Goal: Transaction & Acquisition: Obtain resource

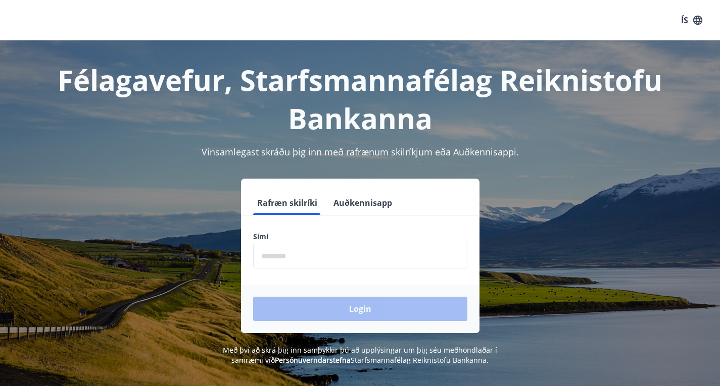
click at [325, 261] on input "phone" at bounding box center [360, 256] width 214 height 25
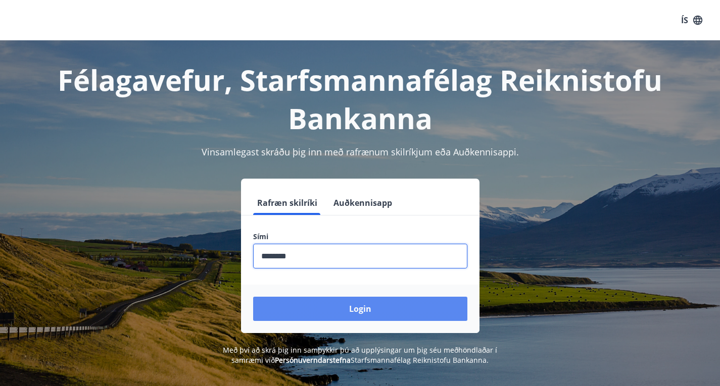
type input "********"
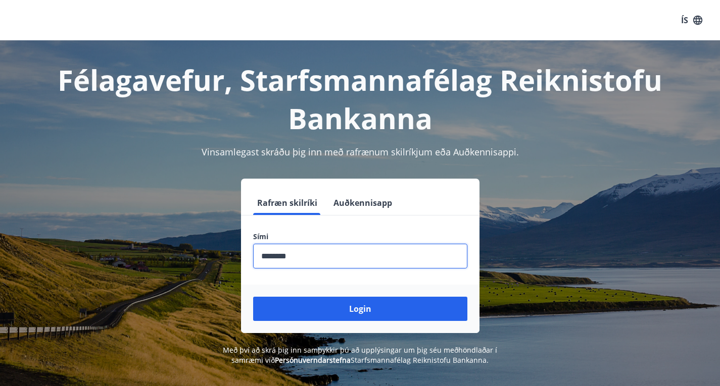
click at [298, 309] on button "Login" at bounding box center [360, 309] width 214 height 24
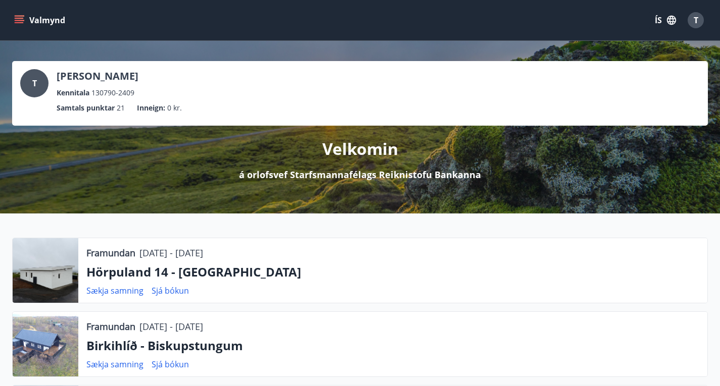
click at [47, 21] on button "Valmynd" at bounding box center [40, 20] width 57 height 18
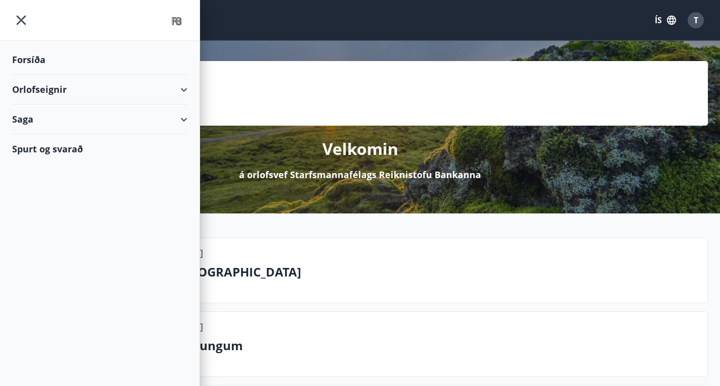
click at [180, 89] on icon at bounding box center [184, 90] width 12 height 12
click at [44, 117] on div "Framboð" at bounding box center [99, 115] width 159 height 21
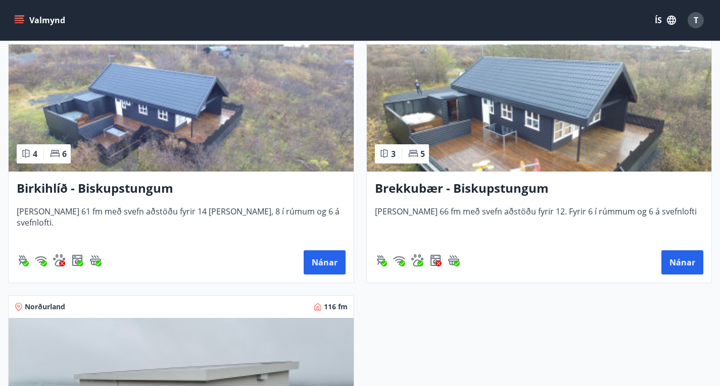
click at [354, 318] on img at bounding box center [181, 381] width 345 height 127
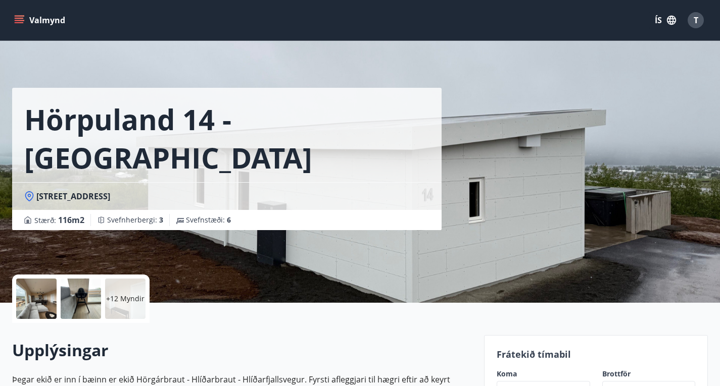
click at [126, 302] on p "+12 Myndir" at bounding box center [125, 299] width 38 height 10
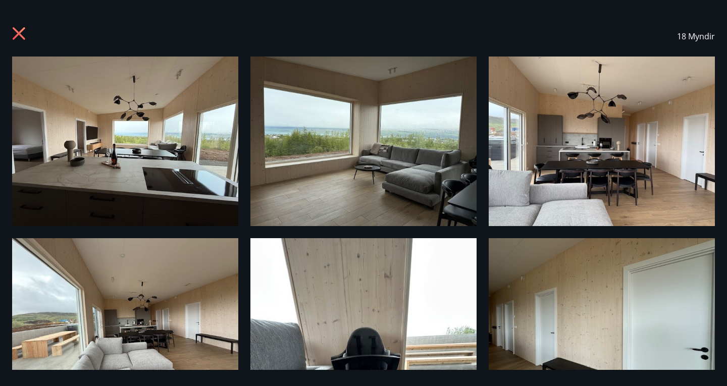
click at [138, 157] on img at bounding box center [125, 142] width 226 height 170
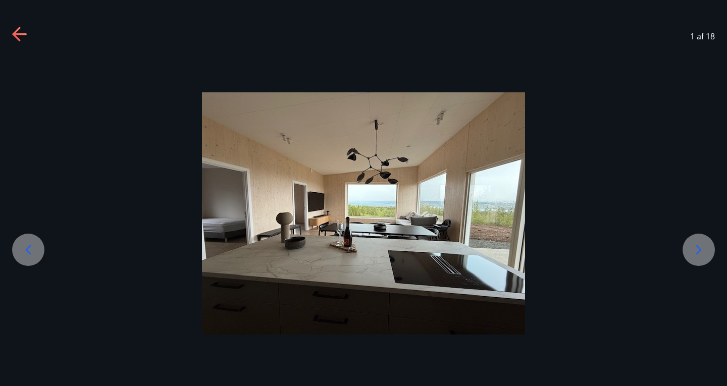
click at [694, 254] on icon at bounding box center [699, 250] width 16 height 16
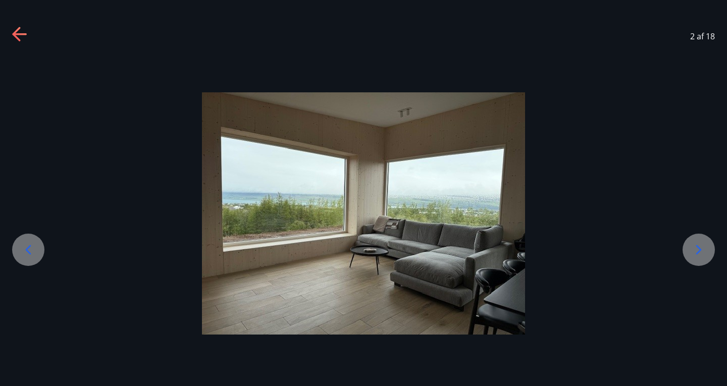
click at [694, 254] on icon at bounding box center [699, 250] width 16 height 16
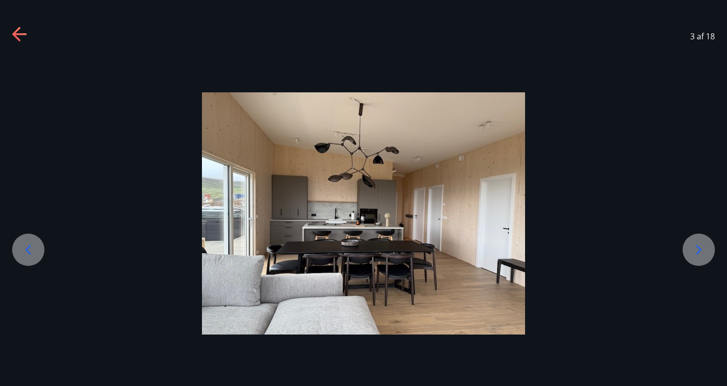
click at [694, 254] on icon at bounding box center [699, 250] width 16 height 16
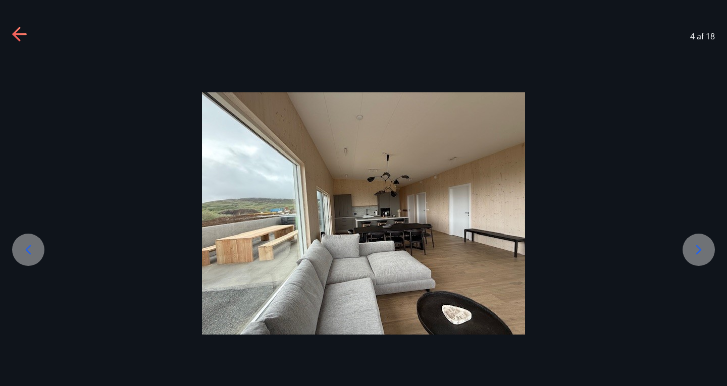
click at [694, 255] on icon at bounding box center [699, 250] width 16 height 16
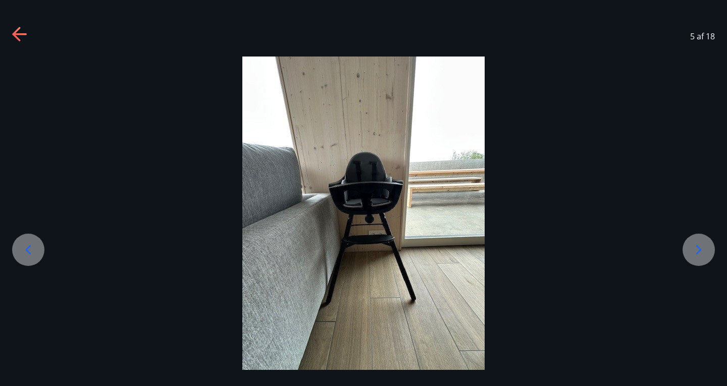
click at [694, 255] on icon at bounding box center [699, 250] width 16 height 16
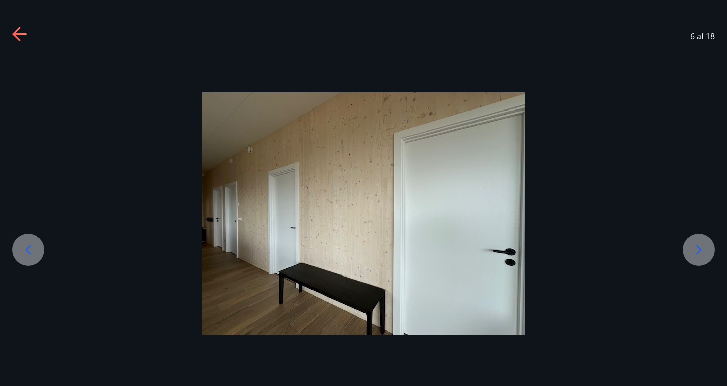
click at [694, 255] on icon at bounding box center [699, 250] width 16 height 16
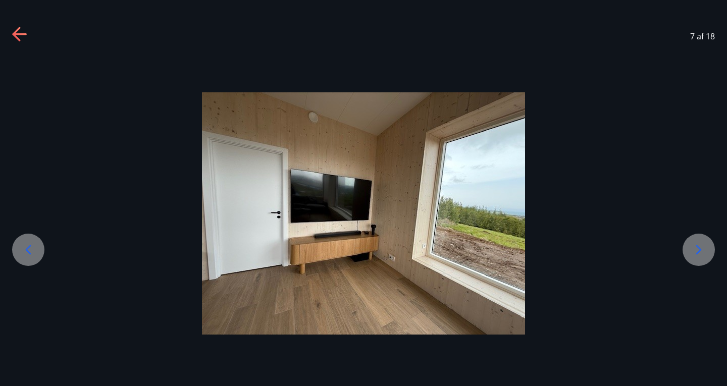
click at [694, 255] on icon at bounding box center [699, 250] width 16 height 16
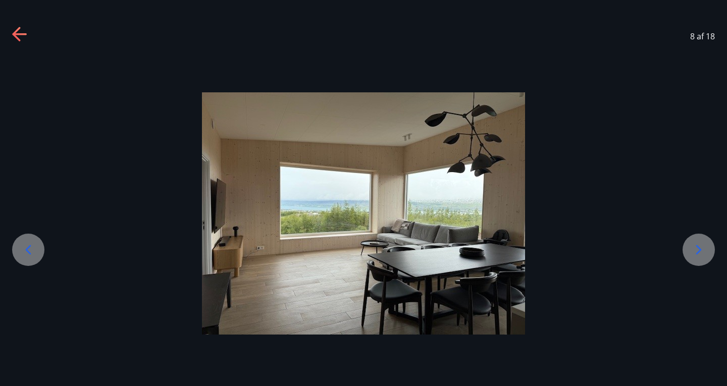
click at [694, 255] on icon at bounding box center [699, 250] width 16 height 16
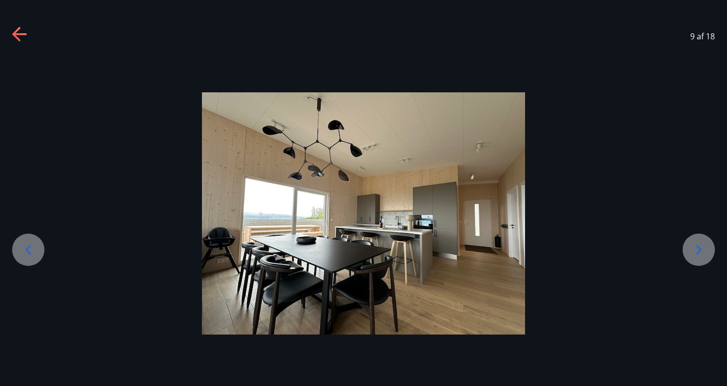
click at [694, 255] on icon at bounding box center [699, 250] width 16 height 16
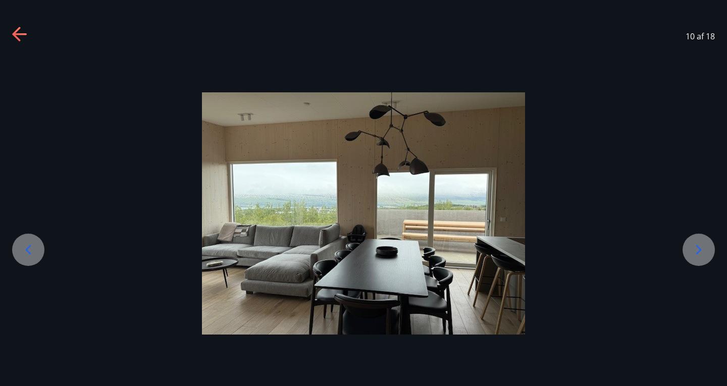
click at [694, 255] on icon at bounding box center [699, 250] width 16 height 16
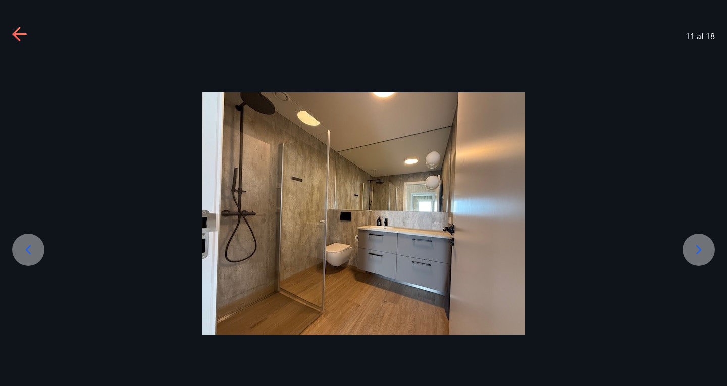
click at [694, 255] on icon at bounding box center [699, 250] width 16 height 16
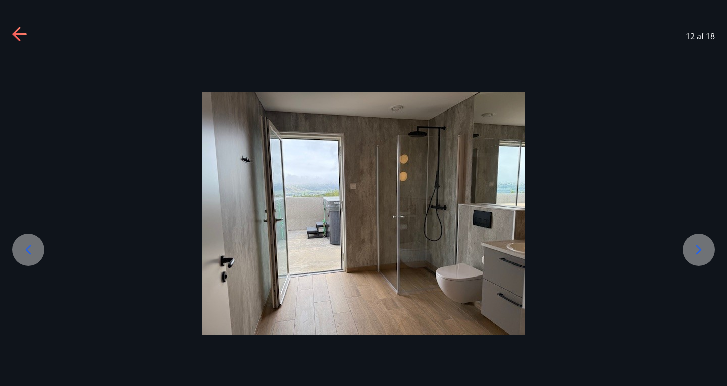
click at [694, 249] on icon at bounding box center [699, 250] width 16 height 16
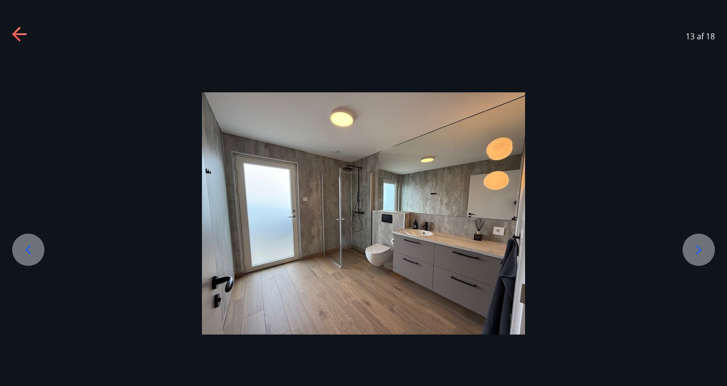
click at [694, 249] on icon at bounding box center [699, 250] width 16 height 16
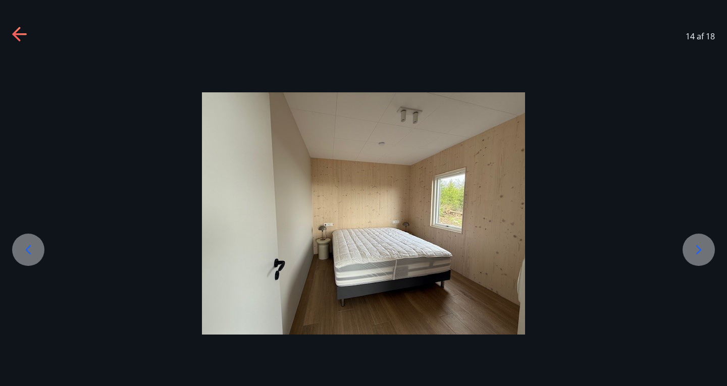
click at [694, 249] on icon at bounding box center [699, 250] width 16 height 16
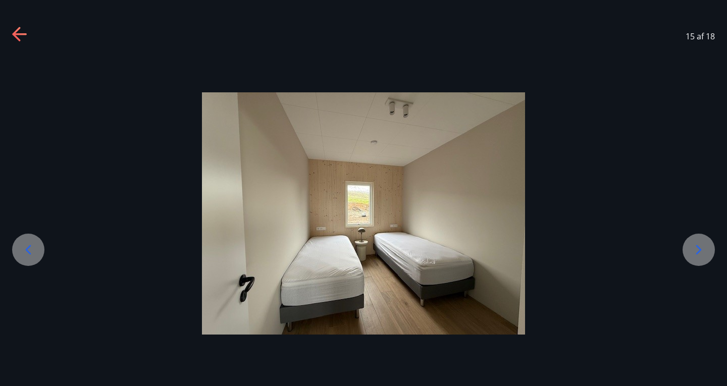
click at [694, 249] on icon at bounding box center [699, 250] width 16 height 16
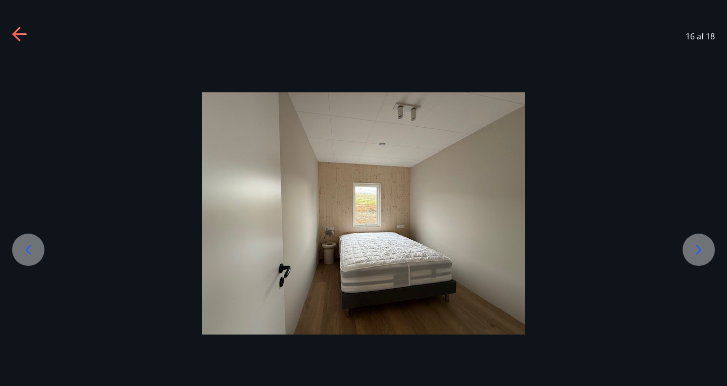
click at [694, 249] on icon at bounding box center [699, 250] width 16 height 16
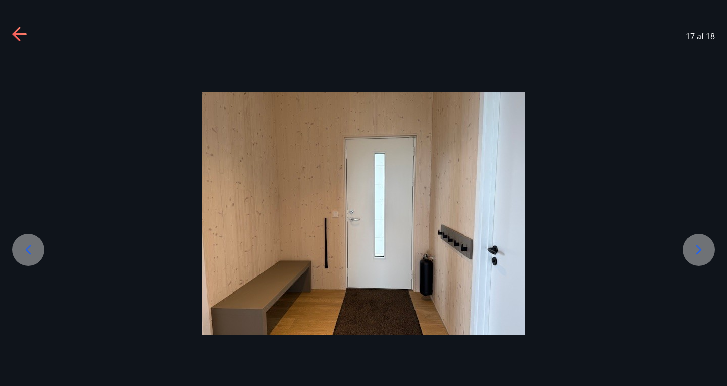
click at [694, 249] on icon at bounding box center [699, 250] width 16 height 16
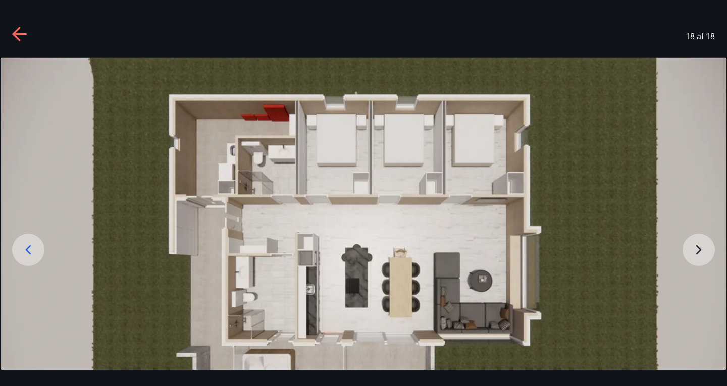
click at [694, 249] on img at bounding box center [364, 261] width 726 height 409
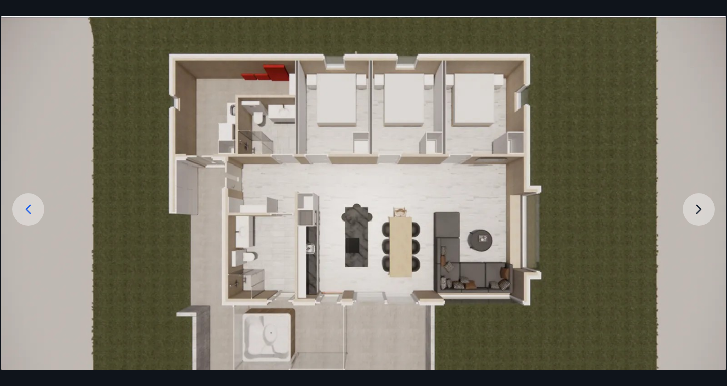
click at [694, 249] on img at bounding box center [364, 220] width 726 height 409
click at [707, 207] on img at bounding box center [364, 220] width 726 height 409
click at [693, 209] on img at bounding box center [364, 220] width 726 height 409
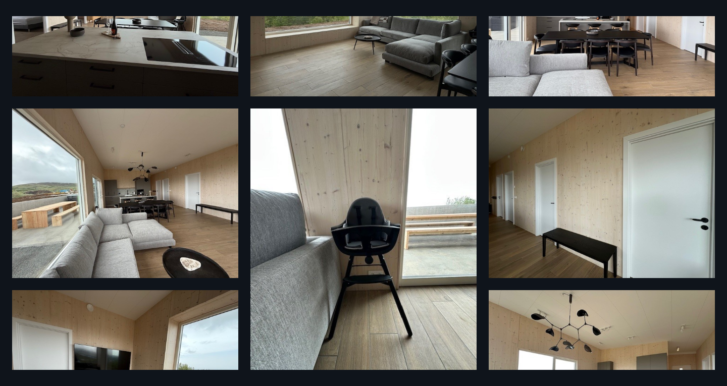
scroll to position [0, 0]
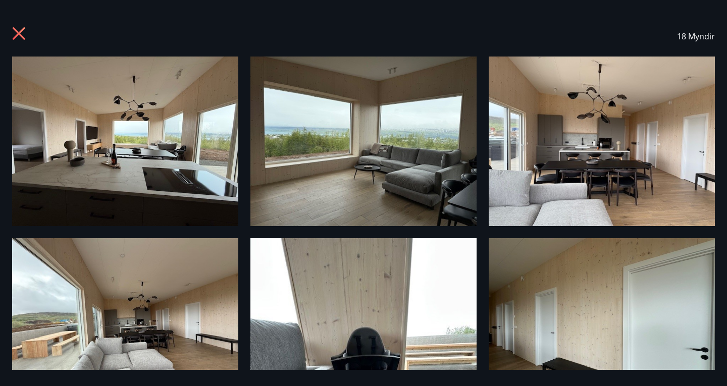
click at [95, 111] on img at bounding box center [125, 142] width 226 height 170
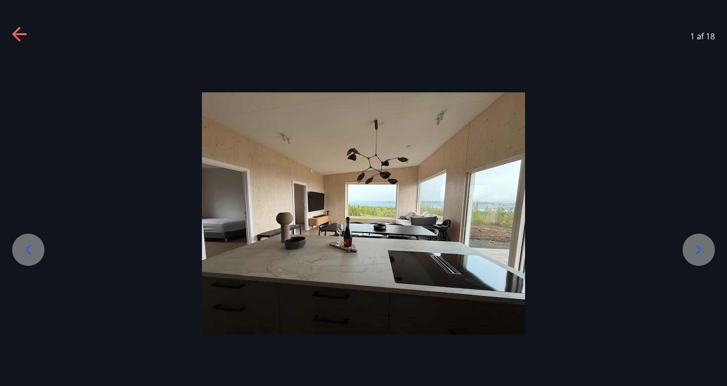
click at [21, 38] on icon at bounding box center [20, 35] width 16 height 16
